Goal: Information Seeking & Learning: Learn about a topic

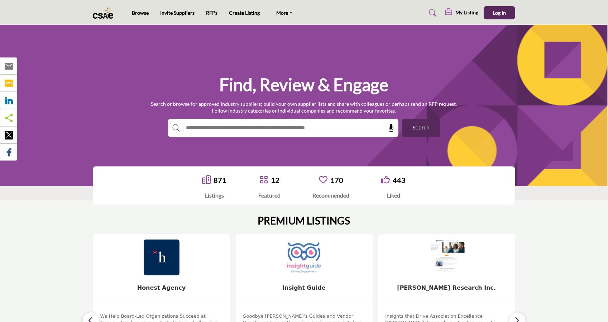
click at [328, 136] on div at bounding box center [275, 128] width 215 height 19
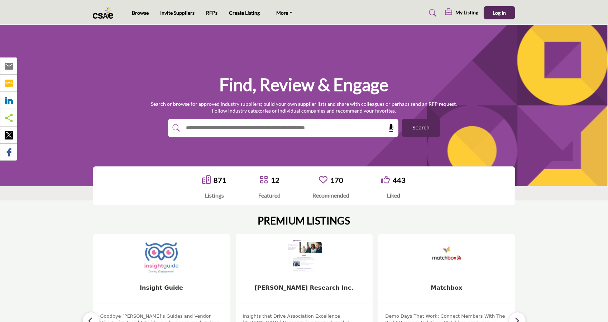
click at [325, 131] on input "text" at bounding box center [267, 128] width 171 height 11
type input "******"
click at [402, 119] on button "Search" at bounding box center [421, 128] width 38 height 19
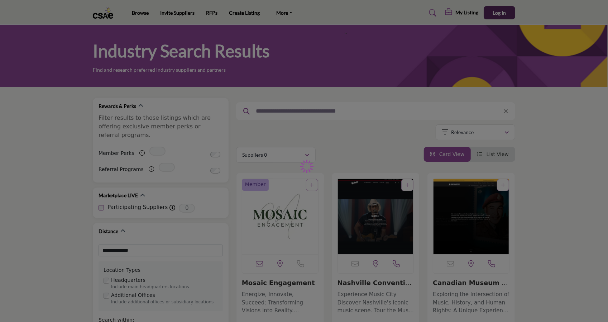
type input "******"
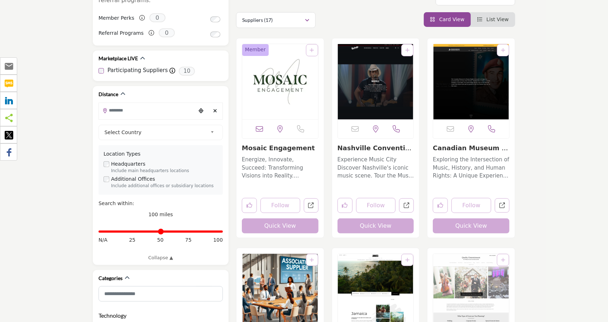
scroll to position [107, 0]
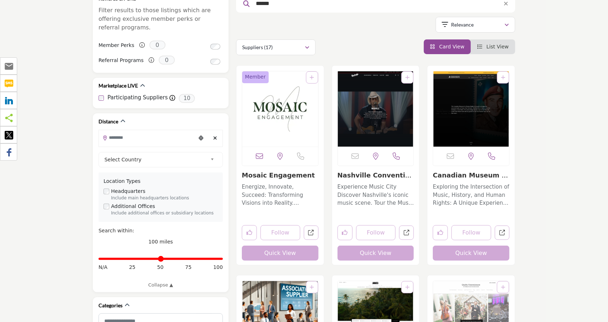
click at [284, 115] on img "Open Listing in new tab" at bounding box center [280, 108] width 76 height 75
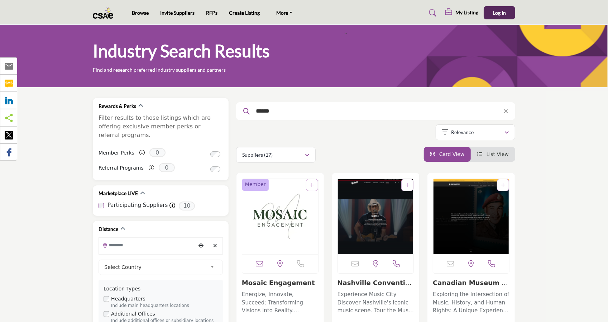
click at [373, 209] on img "Open Listing in new tab" at bounding box center [376, 216] width 76 height 75
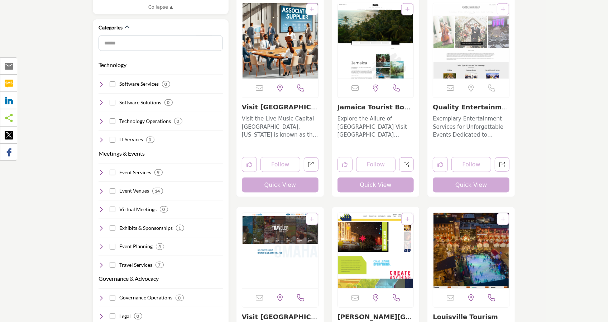
scroll to position [385, 0]
click at [291, 31] on img "Open Listing in new tab" at bounding box center [280, 40] width 76 height 75
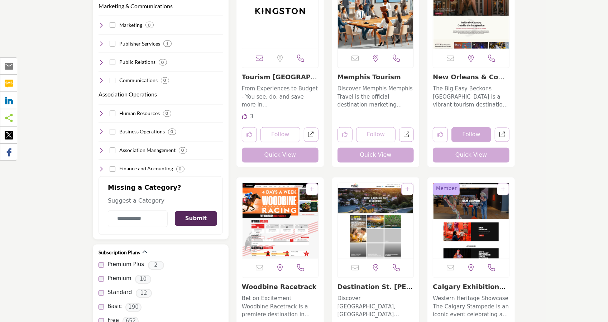
scroll to position [869, 0]
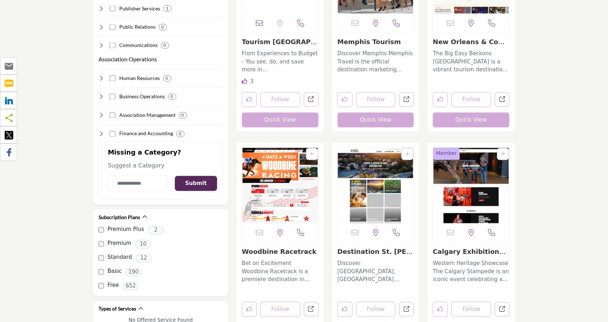
click at [474, 187] on img "Open Listing in new tab" at bounding box center [471, 185] width 76 height 75
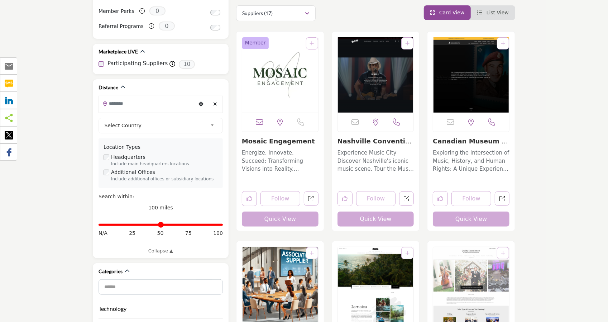
click at [266, 222] on div "Member" at bounding box center [279, 131] width 87 height 199
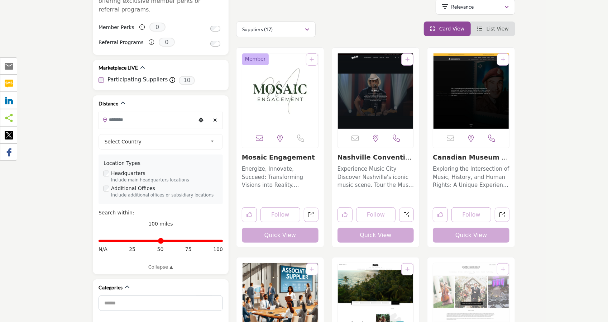
scroll to position [117, 0]
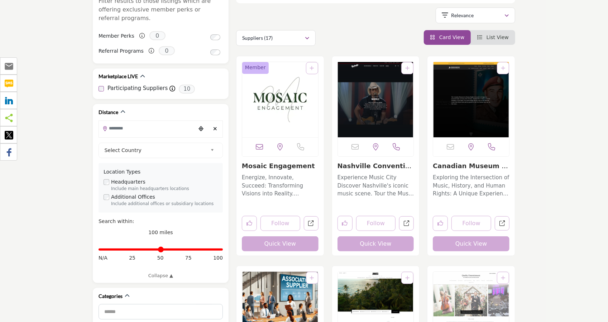
click at [285, 91] on img "Open Listing in new tab" at bounding box center [280, 99] width 76 height 75
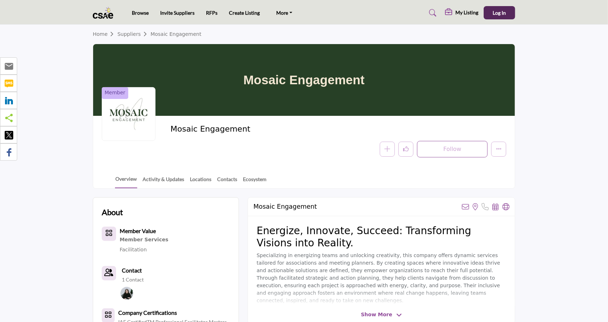
drag, startPoint x: 205, startPoint y: 64, endPoint x: 466, endPoint y: 90, distance: 262.8
click at [466, 90] on div "Mosaic Engagement" at bounding box center [304, 80] width 422 height 72
drag, startPoint x: 158, startPoint y: 170, endPoint x: 158, endPoint y: 175, distance: 5.4
click at [158, 172] on div "Overview Activity & Updates Locations Contacts Ecosystem" at bounding box center [313, 177] width 404 height 22
click at [159, 175] on link "Activity & Updates" at bounding box center [163, 181] width 42 height 13
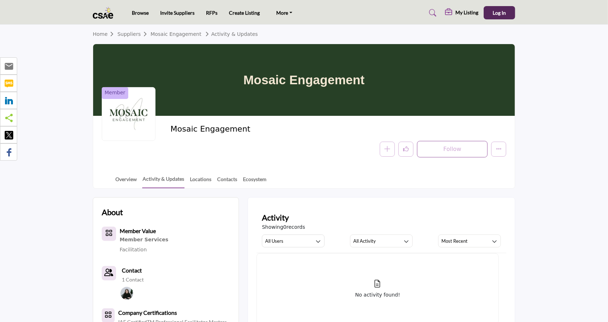
click at [111, 179] on div "Overview Activity & Updates Locations Contacts Ecosystem" at bounding box center [313, 177] width 404 height 22
click at [123, 177] on link "Overview" at bounding box center [126, 181] width 22 height 13
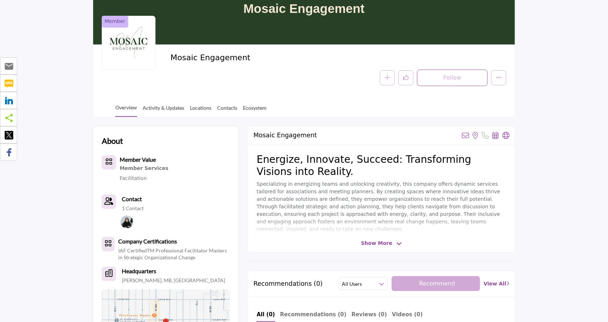
scroll to position [72, 0]
click at [385, 243] on span "Show More" at bounding box center [376, 243] width 31 height 8
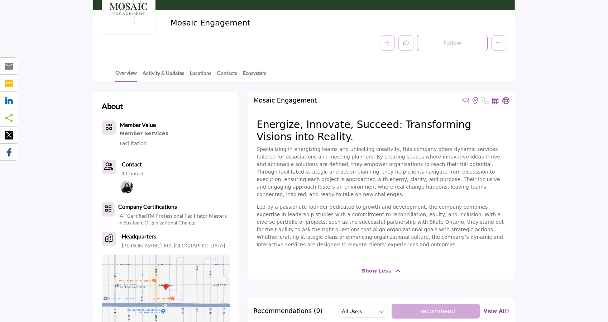
scroll to position [107, 0]
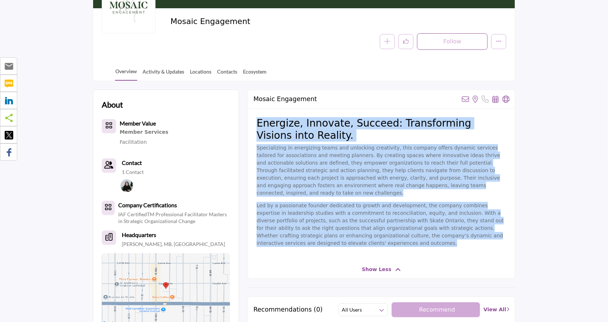
drag, startPoint x: 340, startPoint y: 234, endPoint x: 248, endPoint y: 126, distance: 141.0
click at [248, 126] on div "Energize, Innovate, Succeed: Transforming Visions into Reality. Specializing in…" at bounding box center [381, 185] width 267 height 152
copy div "Energize, Innovate, Succeed: Transforming Visions into Reality. Specializing in…"
